Goal: Task Accomplishment & Management: Manage account settings

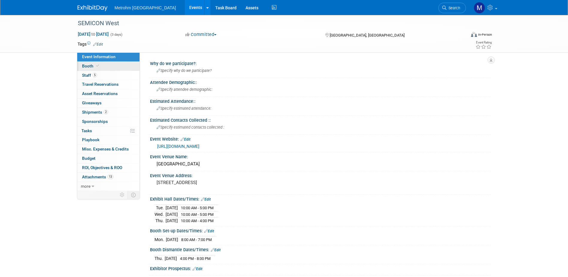
click at [91, 65] on span "Booth" at bounding box center [91, 65] width 18 height 5
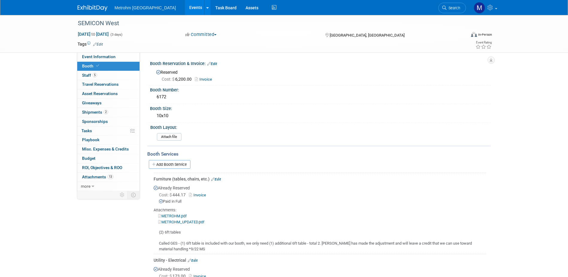
click at [88, 8] on img at bounding box center [93, 8] width 30 height 6
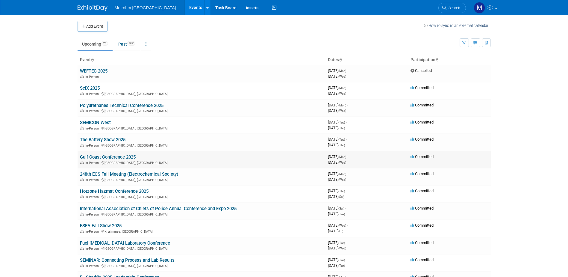
click at [112, 154] on link "Gulf Coast Conference 2025" at bounding box center [108, 156] width 56 height 5
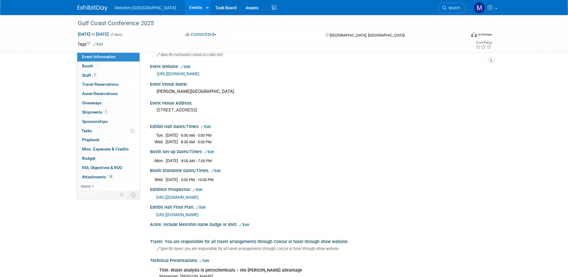
scroll to position [90, 0]
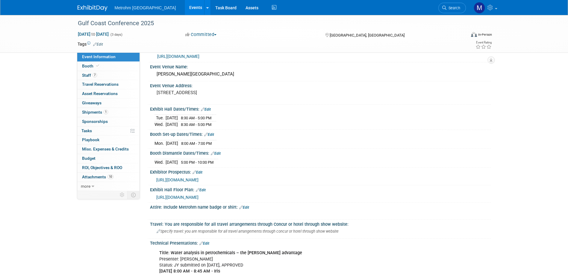
click at [198, 197] on span "https://www.gulfcoastconference.com/documents/2025_Floor_Plan_Conference.pdf" at bounding box center [177, 197] width 42 height 5
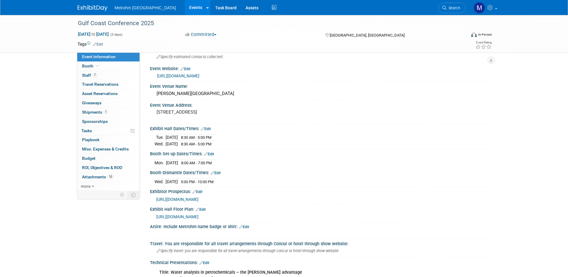
scroll to position [60, 0]
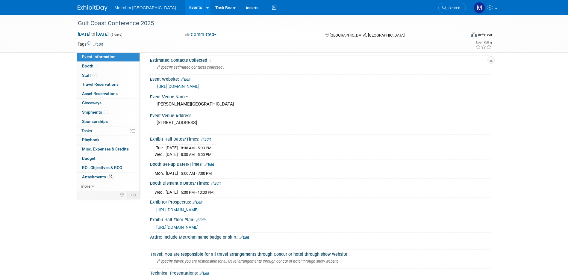
click at [199, 86] on link "https://www.gulfcoastconference.com/index.php" at bounding box center [178, 86] width 42 height 5
click at [198, 228] on span "https://www.gulfcoastconference.com/documents/2025_Floor_Plan_Conference.pdf" at bounding box center [177, 227] width 42 height 5
click at [93, 6] on img at bounding box center [93, 8] width 30 height 6
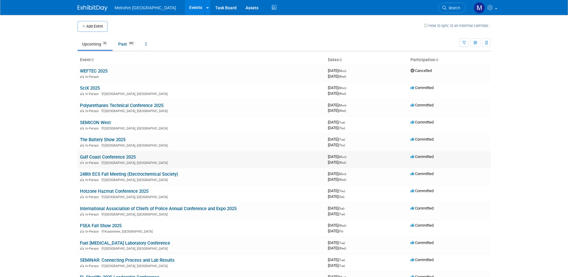
click at [107, 155] on link "Gulf Coast Conference 2025" at bounding box center [108, 156] width 56 height 5
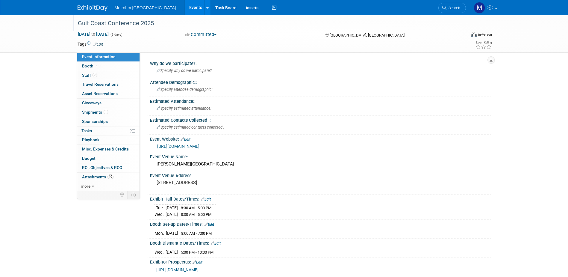
click at [89, 24] on div "Gulf Coast Conference 2025" at bounding box center [266, 23] width 381 height 11
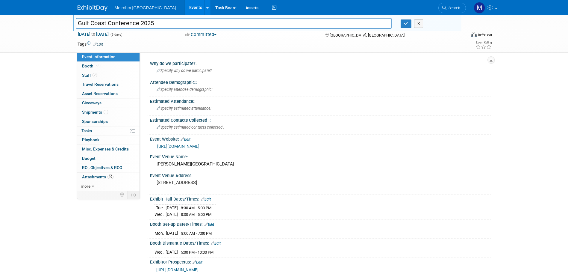
click at [89, 24] on input "Gulf Coast Conference 2025" at bounding box center [234, 23] width 316 height 10
drag, startPoint x: 139, startPoint y: 25, endPoint x: 68, endPoint y: 25, distance: 70.7
click at [68, 25] on div "Gulf Coast Conference 2025 Gulf Coast Conference 2025 X Oct 13, 2025 to Oct 15,…" at bounding box center [284, 34] width 568 height 38
click at [419, 24] on button "X" at bounding box center [418, 23] width 9 height 8
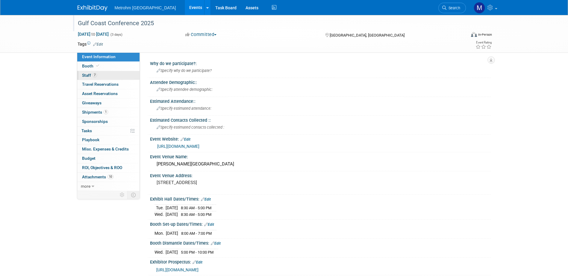
click at [115, 77] on link "7 Staff 7" at bounding box center [108, 75] width 62 height 9
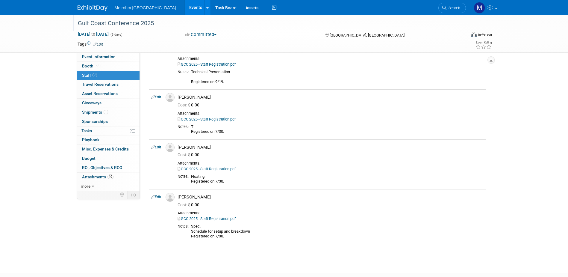
scroll to position [149, 0]
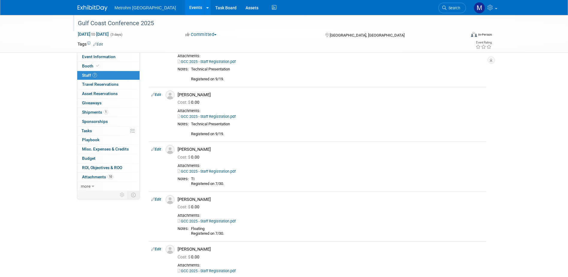
click at [100, 11] on img at bounding box center [93, 8] width 30 height 6
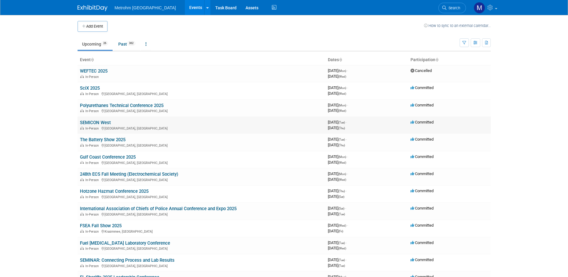
click at [93, 122] on link "SEMICON West" at bounding box center [95, 122] width 31 height 5
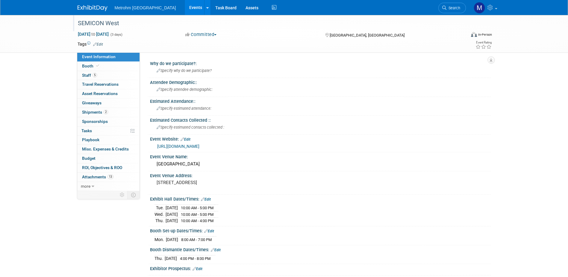
click at [92, 23] on div "SEMICON West" at bounding box center [266, 23] width 381 height 11
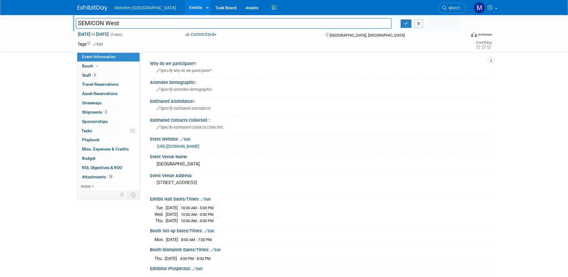
click at [92, 23] on input "SEMICON West" at bounding box center [234, 23] width 316 height 10
click at [90, 77] on span "Staff 5" at bounding box center [89, 75] width 15 height 5
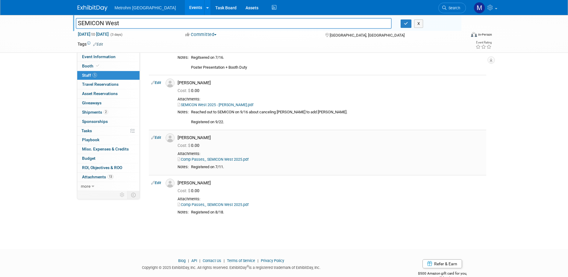
scroll to position [102, 0]
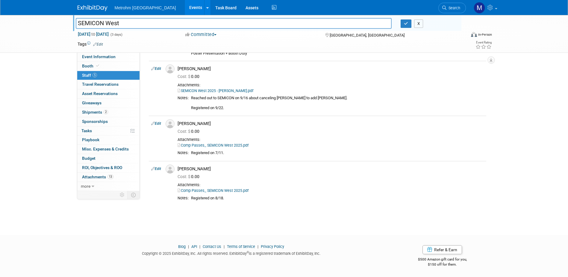
click at [416, 22] on button "X" at bounding box center [418, 23] width 9 height 8
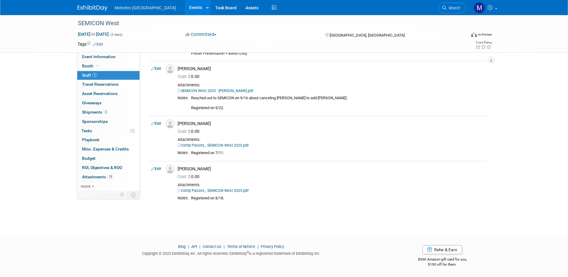
click at [86, 6] on img at bounding box center [93, 8] width 30 height 6
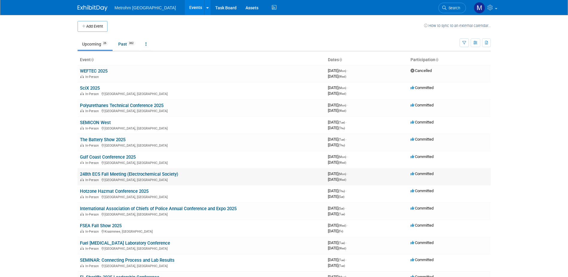
click at [103, 174] on link "248th ECS Fall Meeting (Electrochemical Society)" at bounding box center [129, 173] width 98 height 5
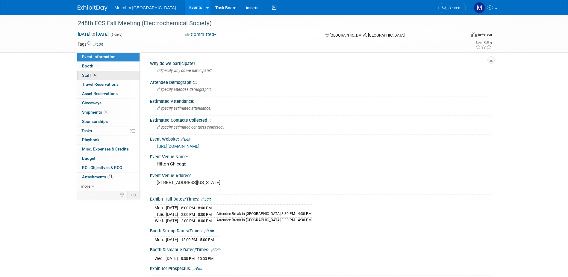
click at [113, 77] on link "6 Staff 6" at bounding box center [108, 75] width 62 height 9
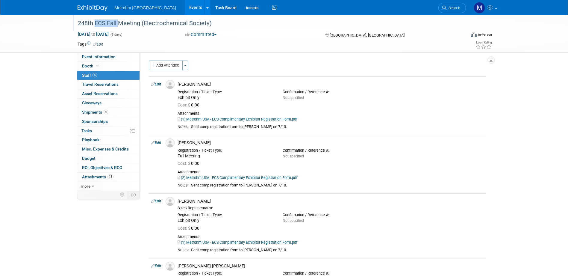
drag, startPoint x: 94, startPoint y: 25, endPoint x: 116, endPoint y: 26, distance: 22.8
click at [116, 26] on div "248th ECS Fall Meeting (Electrochemical Society)" at bounding box center [266, 23] width 381 height 11
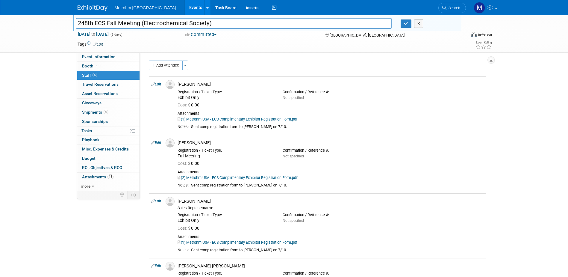
drag, startPoint x: 95, startPoint y: 23, endPoint x: 116, endPoint y: 19, distance: 21.8
click at [116, 19] on input "248th ECS Fall Meeting (Electrochemical Society)" at bounding box center [234, 23] width 316 height 10
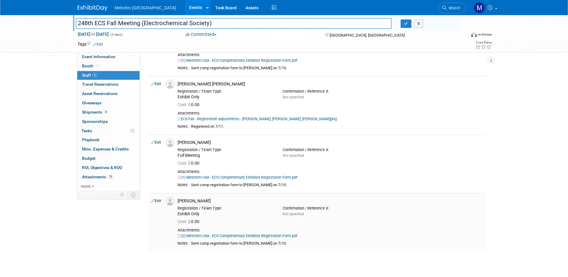
scroll to position [167, 0]
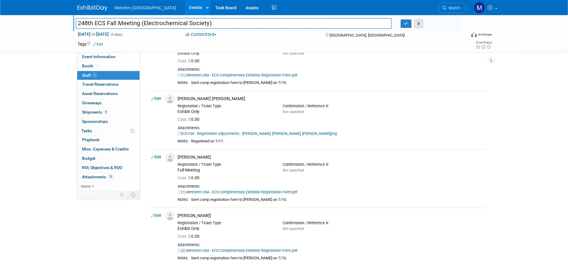
click at [418, 22] on button "X" at bounding box center [418, 23] width 9 height 8
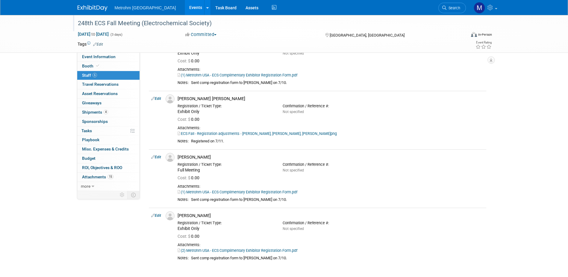
click at [87, 10] on img at bounding box center [93, 8] width 30 height 6
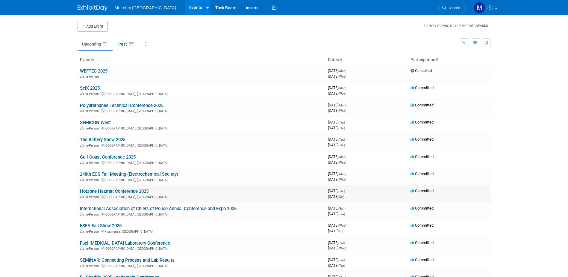
click at [107, 192] on link "Hotzone Hazmat Conference 2025" at bounding box center [114, 190] width 69 height 5
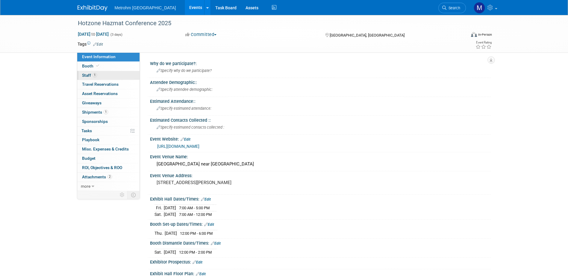
click at [102, 74] on link "1 Staff 1" at bounding box center [108, 75] width 62 height 9
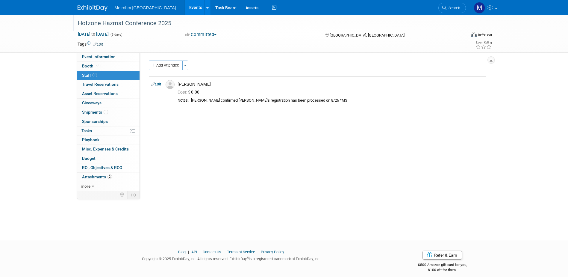
click at [131, 22] on div "Hotzone Hazmat Conference 2025" at bounding box center [266, 23] width 381 height 11
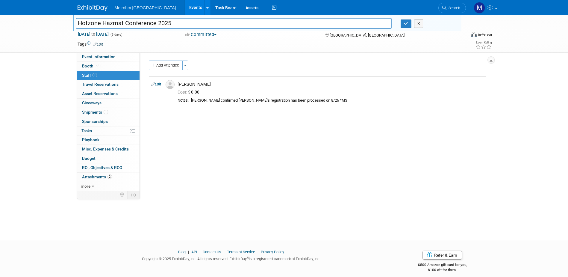
drag, startPoint x: 155, startPoint y: 22, endPoint x: 65, endPoint y: 25, distance: 89.6
click at [65, 25] on div "Hotzone Hazmat Conference 2025 Hotzone Hazmat Conference 2025 X Oct 16, 2025 to…" at bounding box center [284, 34] width 568 height 38
click at [423, 24] on button "X" at bounding box center [418, 23] width 9 height 8
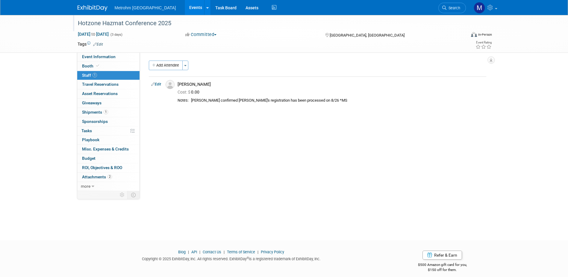
click at [77, 9] on div "Metrohm USA Events Add Event Bulk Upload Events Shareable Event Boards Recently…" at bounding box center [284, 7] width 422 height 15
click at [83, 11] on img at bounding box center [93, 8] width 30 height 6
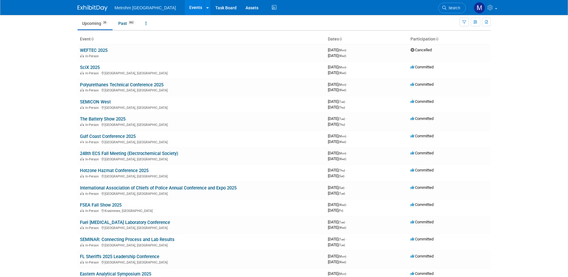
scroll to position [30, 0]
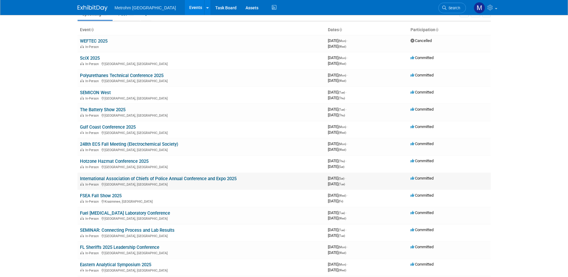
click at [114, 177] on link "International Association of Chiefs of Police Annual Conference and Expo 2025" at bounding box center [158, 178] width 157 height 5
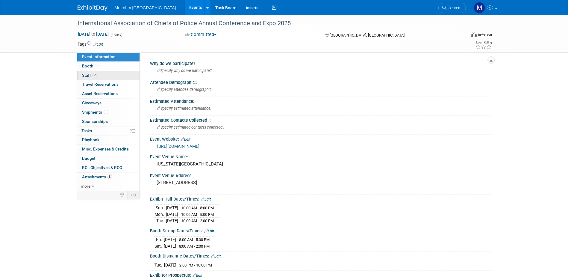
click at [114, 78] on link "2 Staff 2" at bounding box center [108, 75] width 62 height 9
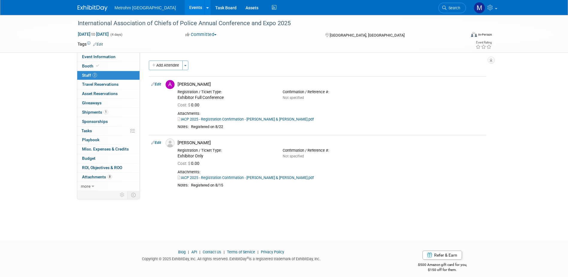
click at [239, 219] on div "International Association of Chiefs of Police Annual Conference and Expo 2025 […" at bounding box center [284, 122] width 568 height 214
click at [79, 22] on div "International Association of Chiefs of Police Annual Conference and Expo 2025" at bounding box center [266, 23] width 381 height 11
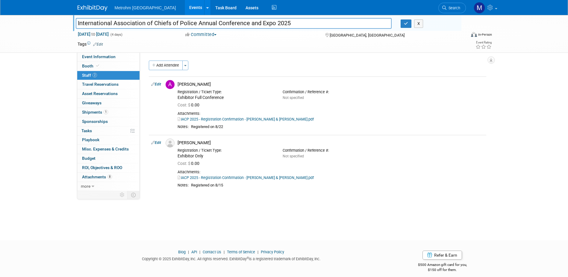
drag, startPoint x: 78, startPoint y: 23, endPoint x: 275, endPoint y: 31, distance: 196.9
click at [275, 31] on div "International Association of Chiefs of Police Annual Conference and Expo 2025 I…" at bounding box center [284, 33] width 422 height 37
click at [419, 21] on button "X" at bounding box center [418, 23] width 9 height 8
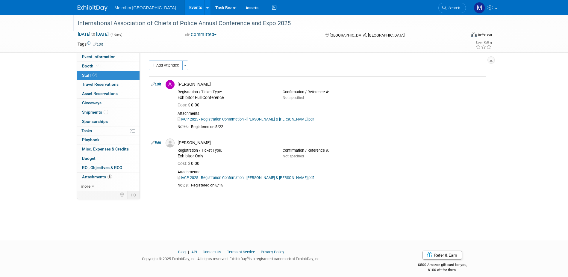
click at [91, 5] on link at bounding box center [96, 5] width 37 height 5
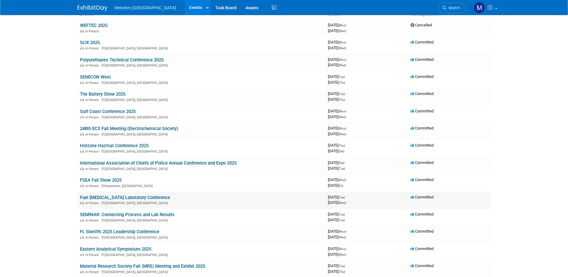
scroll to position [60, 0]
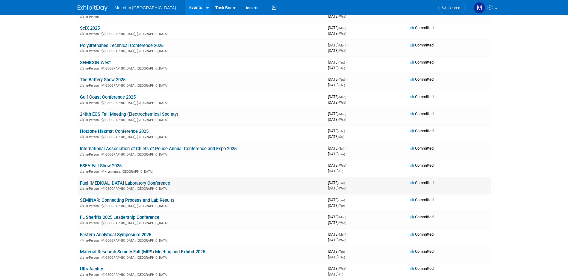
click at [124, 184] on link "Fuel [MEDICAL_DATA] Laboratory Conference" at bounding box center [125, 182] width 90 height 5
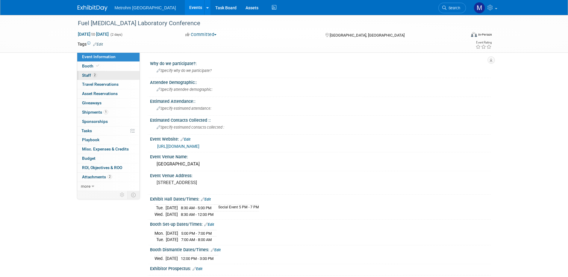
click at [102, 78] on link "2 Staff 2" at bounding box center [108, 75] width 62 height 9
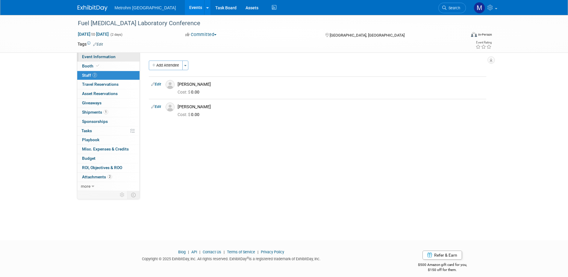
click at [110, 59] on span "Event Information" at bounding box center [99, 56] width 34 height 5
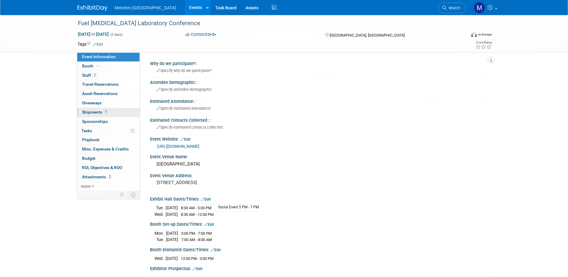
click at [119, 113] on link "1 Shipments 1" at bounding box center [108, 112] width 62 height 9
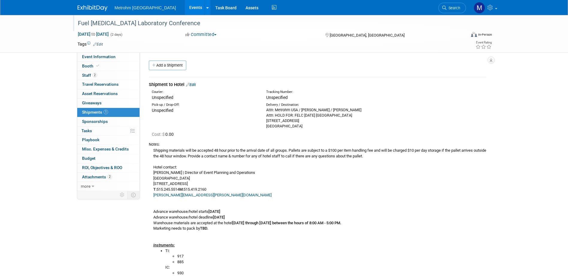
click at [144, 27] on div "Fuel [MEDICAL_DATA] Laboratory Conference" at bounding box center [266, 23] width 381 height 11
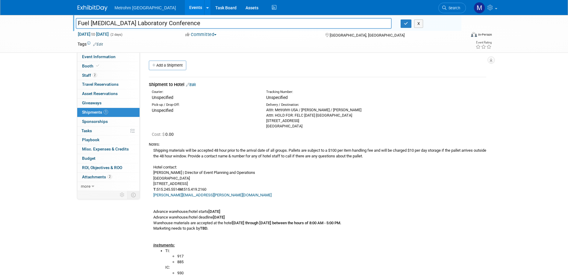
click at [144, 27] on input "Fuel [MEDICAL_DATA] Laboratory Conference" at bounding box center [234, 23] width 316 height 10
click at [80, 67] on link "Booth" at bounding box center [108, 66] width 62 height 9
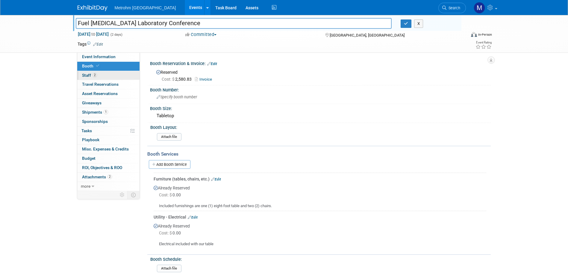
click at [111, 75] on link "2 Staff 2" at bounding box center [108, 75] width 62 height 9
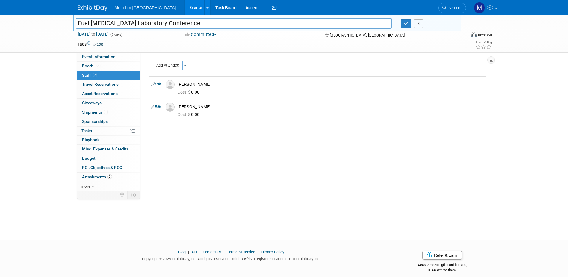
click at [420, 25] on button "X" at bounding box center [418, 23] width 9 height 8
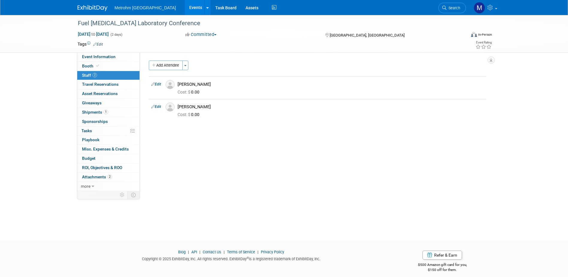
click at [84, 7] on img at bounding box center [93, 8] width 30 height 6
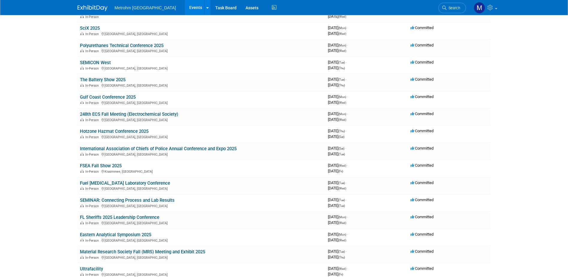
scroll to position [90, 0]
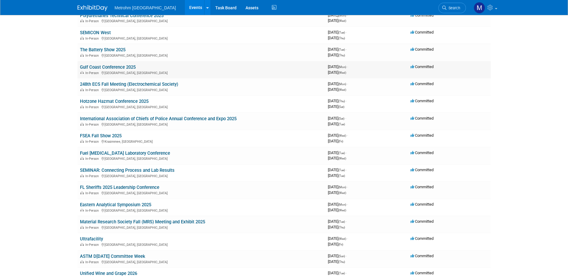
click at [97, 68] on link "Gulf Coast Conference 2025" at bounding box center [108, 66] width 56 height 5
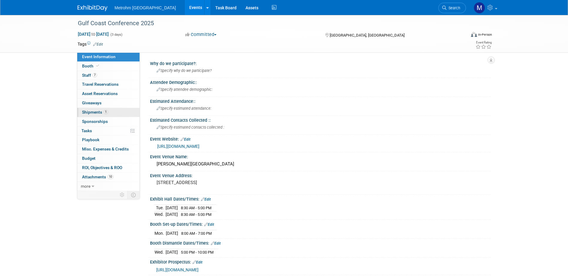
click at [100, 114] on link "1 Shipments 1" at bounding box center [108, 112] width 62 height 9
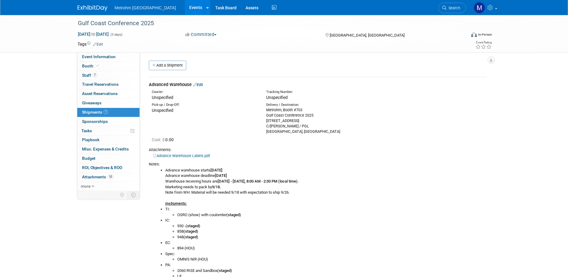
click at [201, 86] on link "Edit" at bounding box center [198, 84] width 10 height 4
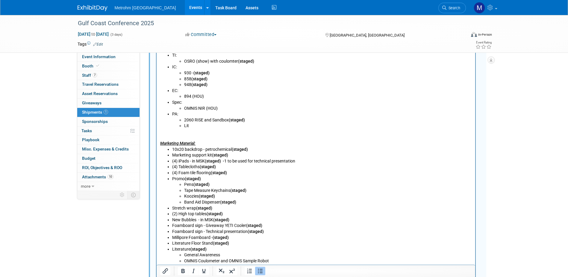
scroll to position [308, 0]
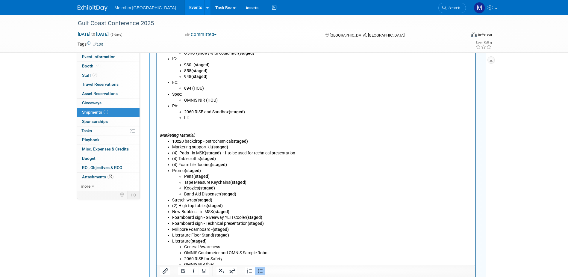
click at [191, 120] on li "Lit" at bounding box center [328, 118] width 288 height 6
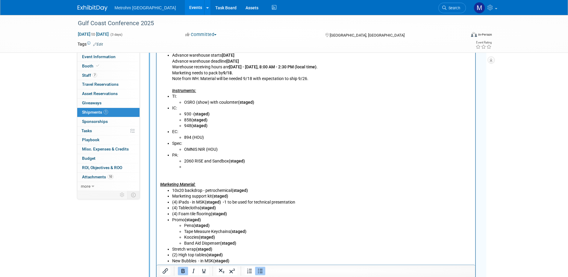
scroll to position [248, 0]
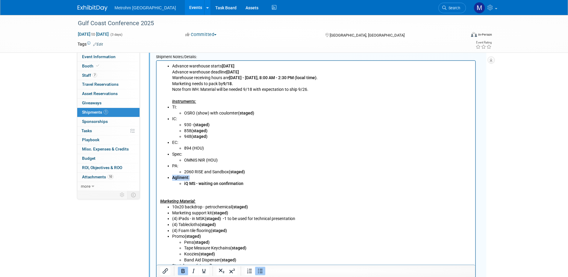
drag, startPoint x: 192, startPoint y: 178, endPoint x: 189, endPoint y: 178, distance: 3.6
click at [189, 178] on li "Aglinent: iQ MS - waiting on confirmation" at bounding box center [322, 181] width 300 height 12
drag, startPoint x: 246, startPoint y: 184, endPoint x: 184, endPoint y: 185, distance: 62.6
click at [184, 185] on li "iQ MS - waiting on confirmation" at bounding box center [328, 184] width 288 height 6
click at [278, 203] on p "Marketing Material:" at bounding box center [316, 195] width 312 height 18
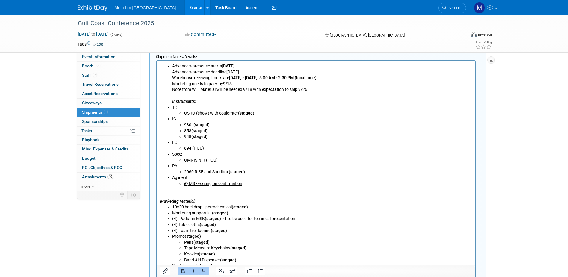
click at [242, 184] on li "iQ MS - waiting on confirmation" at bounding box center [328, 184] width 288 height 6
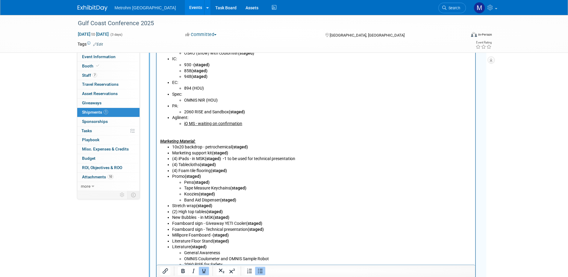
scroll to position [428, 0]
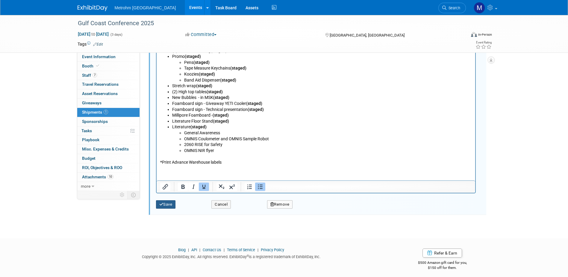
click at [171, 204] on button "Save" at bounding box center [166, 204] width 20 height 8
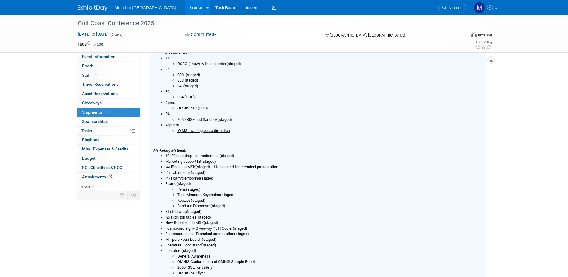
scroll to position [159, 0]
